Goal: Navigation & Orientation: Find specific page/section

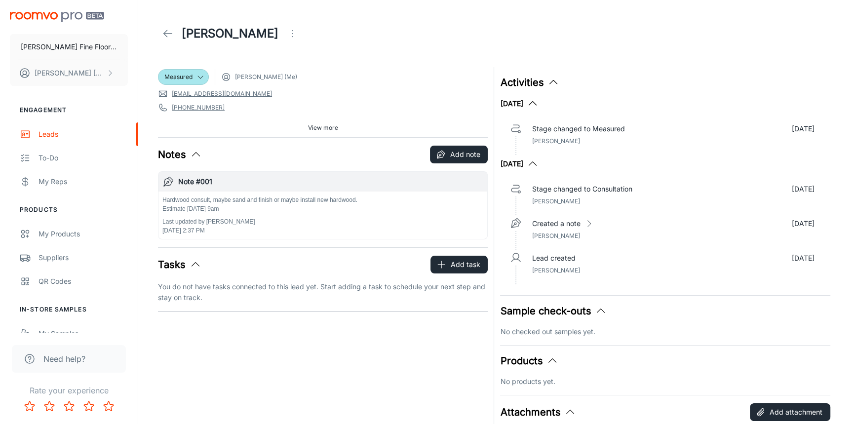
drag, startPoint x: 0, startPoint y: 0, endPoint x: 166, endPoint y: 32, distance: 169.5
click at [166, 32] on icon at bounding box center [168, 34] width 12 height 12
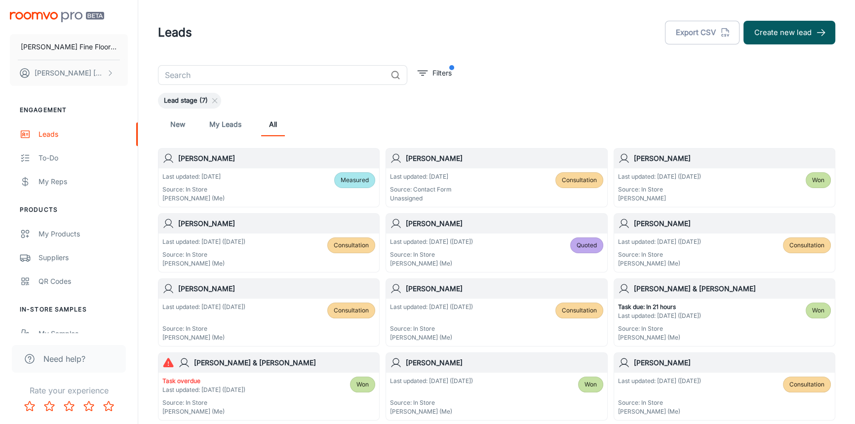
click at [261, 165] on div "[PERSON_NAME]" at bounding box center [268, 159] width 221 height 20
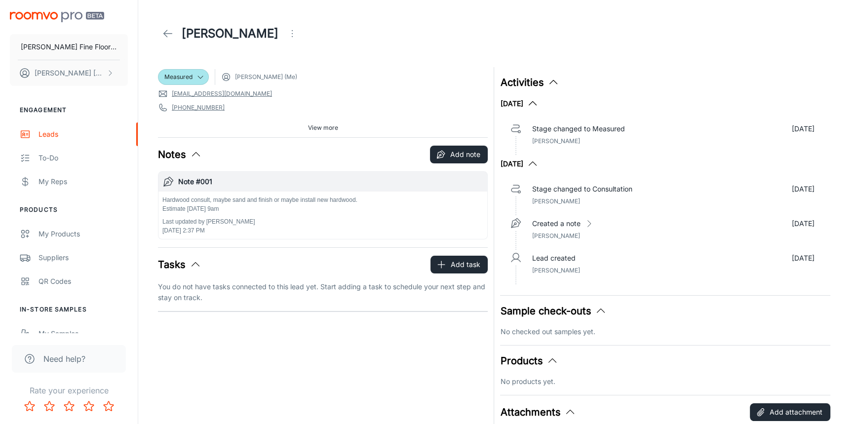
click at [167, 38] on icon at bounding box center [168, 34] width 12 height 12
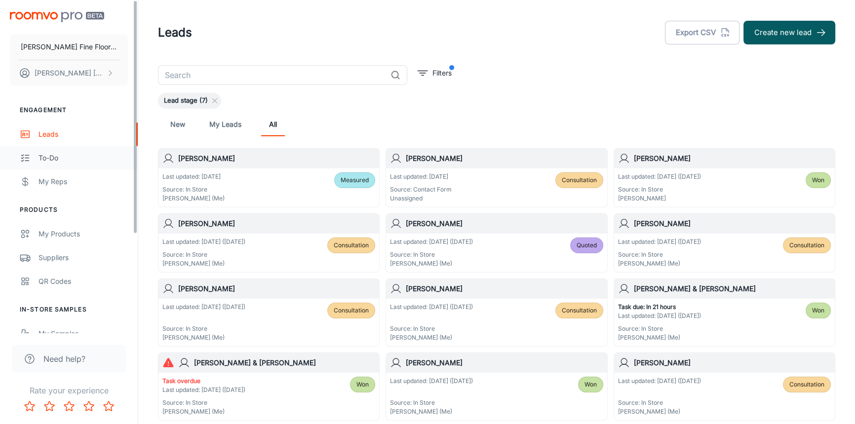
click at [50, 155] on div "To-do" at bounding box center [83, 158] width 89 height 11
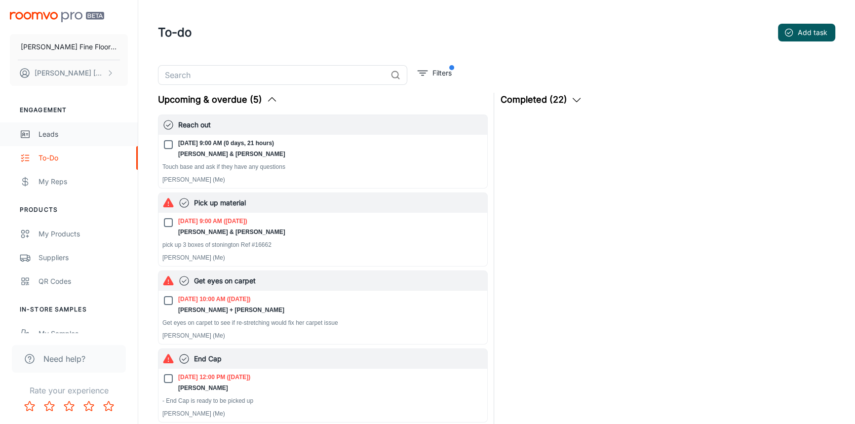
click at [44, 129] on div "Leads" at bounding box center [83, 134] width 89 height 11
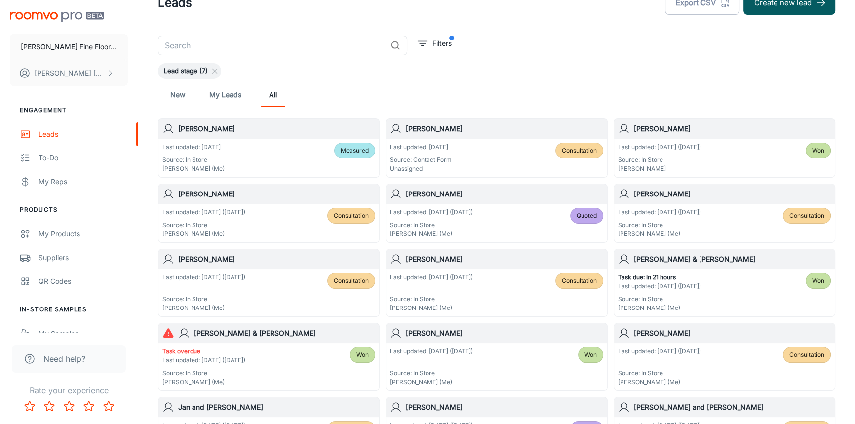
scroll to position [44, 0]
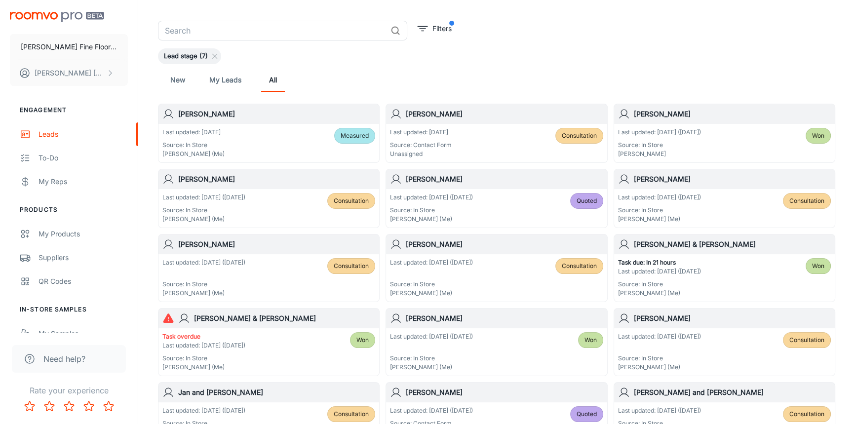
click at [710, 187] on div "[PERSON_NAME]" at bounding box center [724, 179] width 221 height 20
